Goal: Task Accomplishment & Management: Use online tool/utility

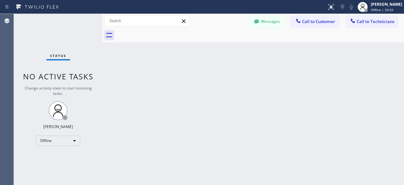
click at [66, 144] on div "Status No active tasks Change activity state to start receiving tasks. [PERSON_…" at bounding box center [58, 99] width 88 height 171
click at [68, 140] on div "Offline" at bounding box center [58, 140] width 44 height 10
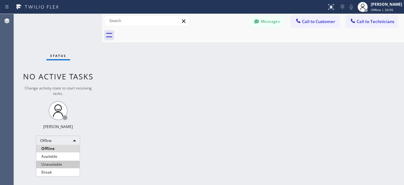
click at [59, 164] on li "Unavailable" at bounding box center [57, 164] width 43 height 8
